Goal: Find specific page/section: Find specific page/section

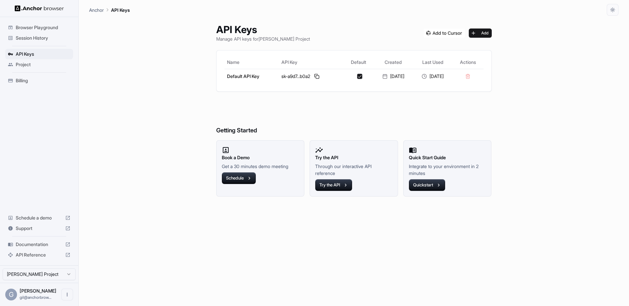
click at [133, 70] on div "API Keys Manage API keys for [PERSON_NAME] Project Add Name API Key Default Cre…" at bounding box center [354, 161] width 530 height 290
click at [67, 296] on icon "Open menu" at bounding box center [67, 295] width 1 height 4
click at [49, 295] on div at bounding box center [55, 294] width 26 height 7
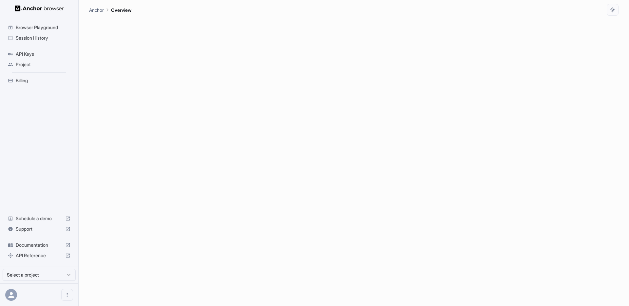
click at [151, 103] on div at bounding box center [354, 161] width 530 height 290
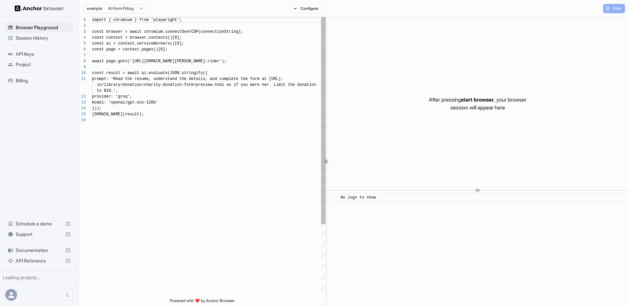
scroll to position [59, 0]
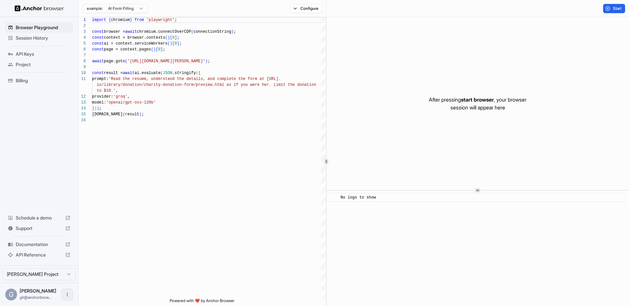
click at [68, 296] on icon "Open menu" at bounding box center [67, 294] width 5 height 5
click at [48, 293] on div at bounding box center [55, 294] width 26 height 7
click at [40, 27] on span "Browser Playground" at bounding box center [43, 27] width 55 height 7
click at [614, 7] on span "Start" at bounding box center [617, 8] width 9 height 5
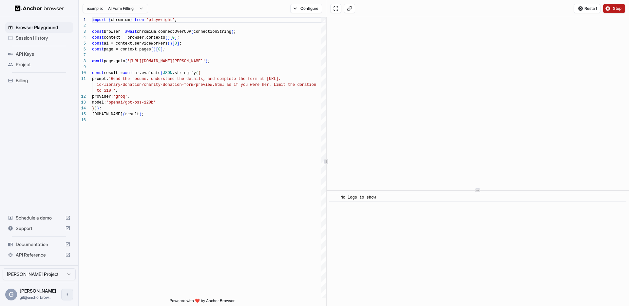
click at [68, 296] on icon "Open menu" at bounding box center [67, 295] width 1 height 4
click at [47, 293] on div at bounding box center [55, 294] width 26 height 7
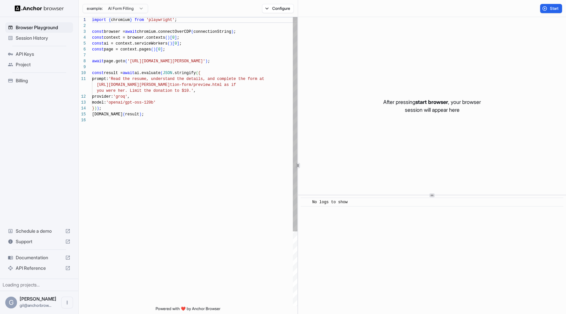
scroll to position [59, 0]
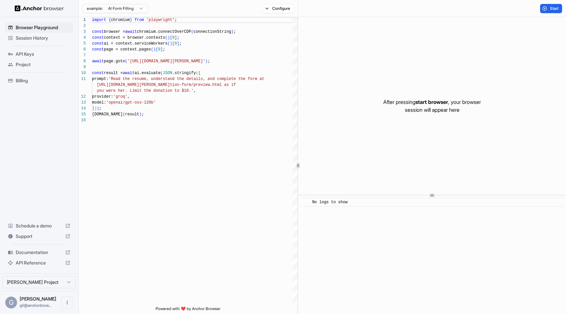
click at [42, 39] on span "Session History" at bounding box center [43, 38] width 55 height 7
